Goal: Check status: Check status

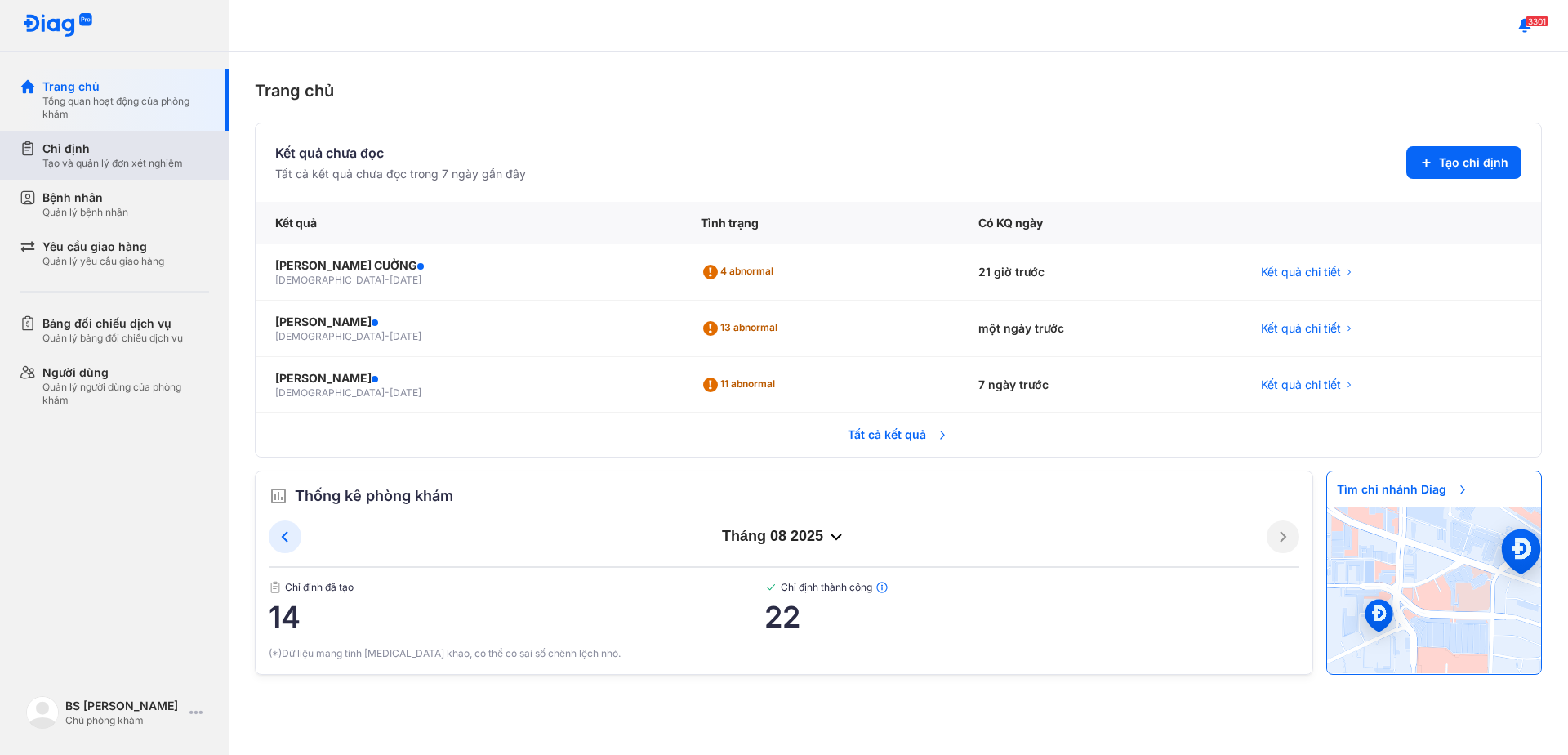
click at [159, 163] on div "Tạo và quản lý đơn xét nghiệm" at bounding box center [113, 164] width 141 height 13
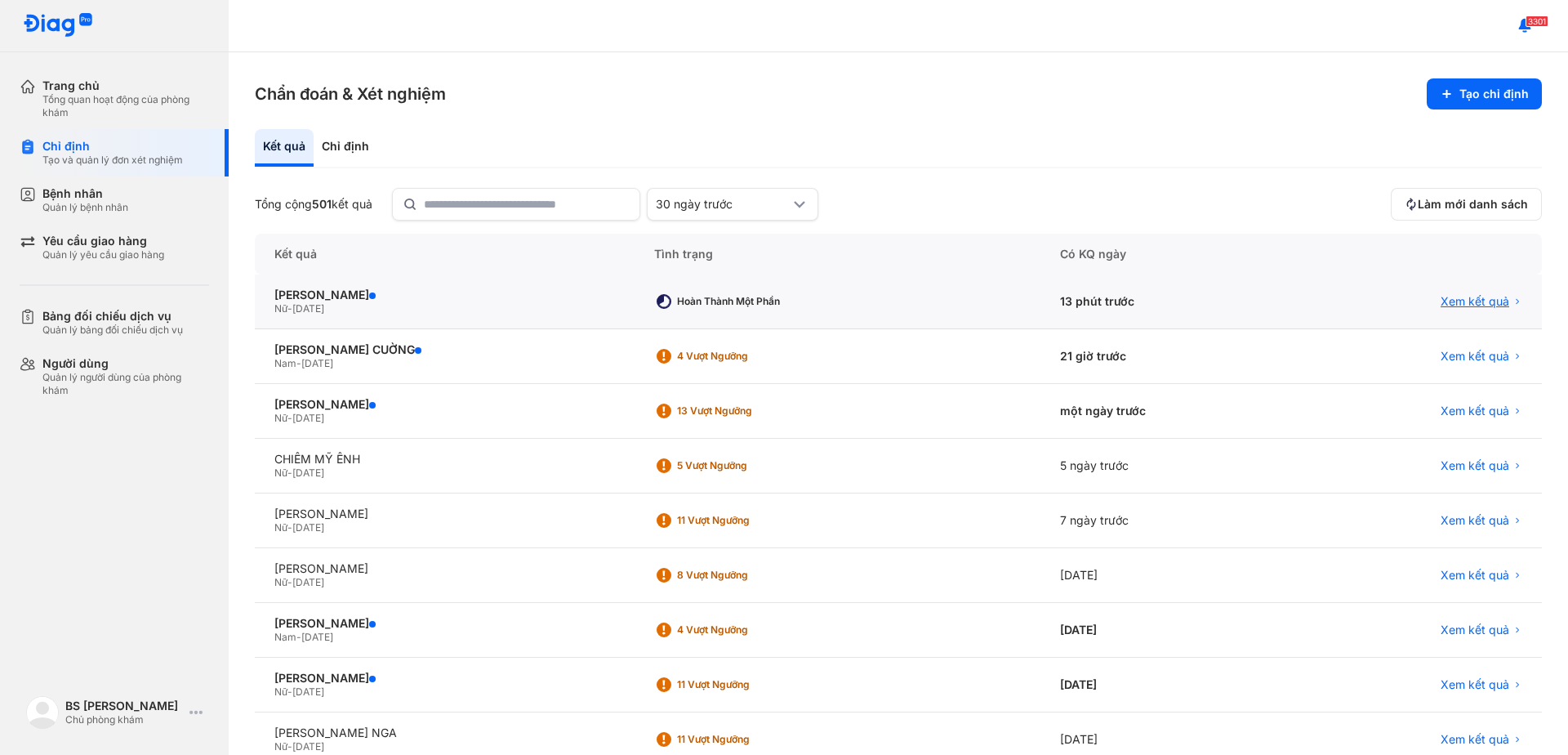
click at [1444, 303] on span "Xem kết quả" at bounding box center [1474, 301] width 69 height 15
